Goal: Task Accomplishment & Management: Manage account settings

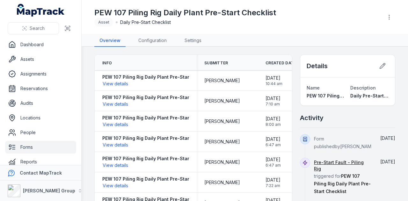
scroll to position [8, 0]
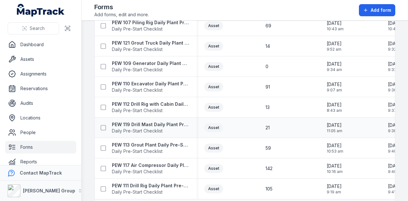
scroll to position [382, 0]
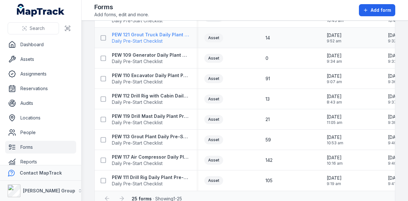
click at [162, 36] on strong "PEW 121 Grout Truck Daily Plant Pre-Start Checklist" at bounding box center [150, 35] width 77 height 6
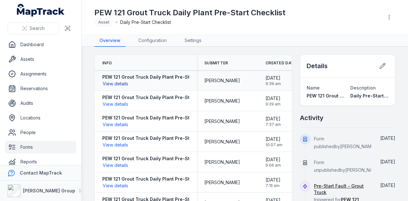
click at [107, 83] on button "View details" at bounding box center [115, 83] width 26 height 7
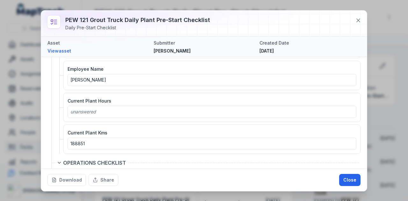
scroll to position [287, 0]
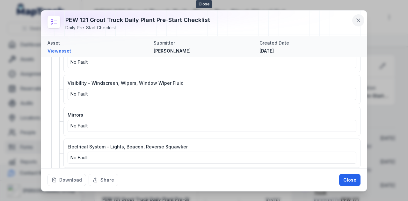
click at [357, 20] on icon at bounding box center [358, 20] width 6 height 6
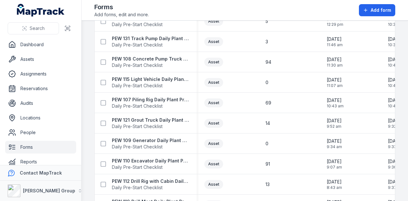
scroll to position [350, 0]
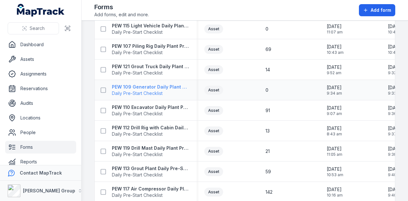
click at [168, 85] on strong "PEW 109 Generator Daily Plant Pre-Start Checklist" at bounding box center [150, 87] width 77 height 6
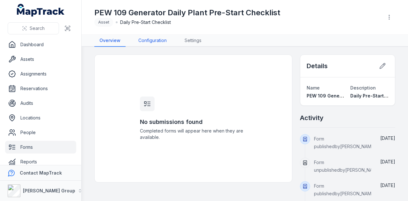
click at [155, 41] on link "Configuration" at bounding box center [152, 41] width 39 height 12
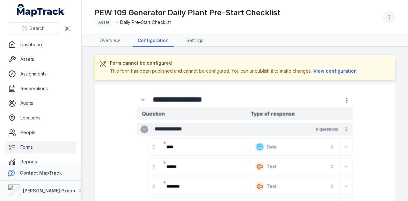
click at [389, 18] on circle "button" at bounding box center [389, 17] width 1 height 1
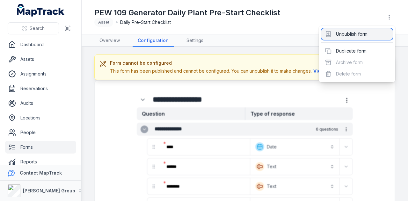
click at [355, 34] on div "Unpublish form" at bounding box center [356, 33] width 71 height 11
